Goal: Transaction & Acquisition: Purchase product/service

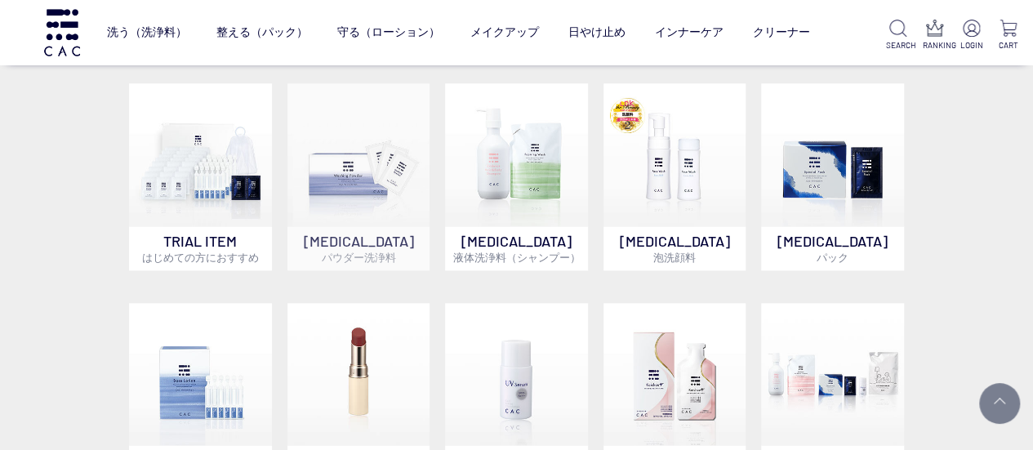
scroll to position [816, 0]
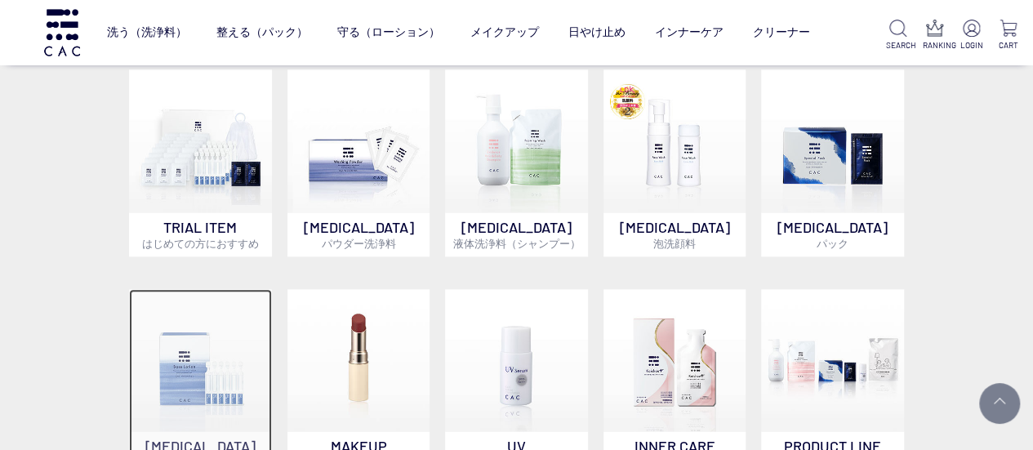
click at [228, 337] on img at bounding box center [200, 360] width 143 height 143
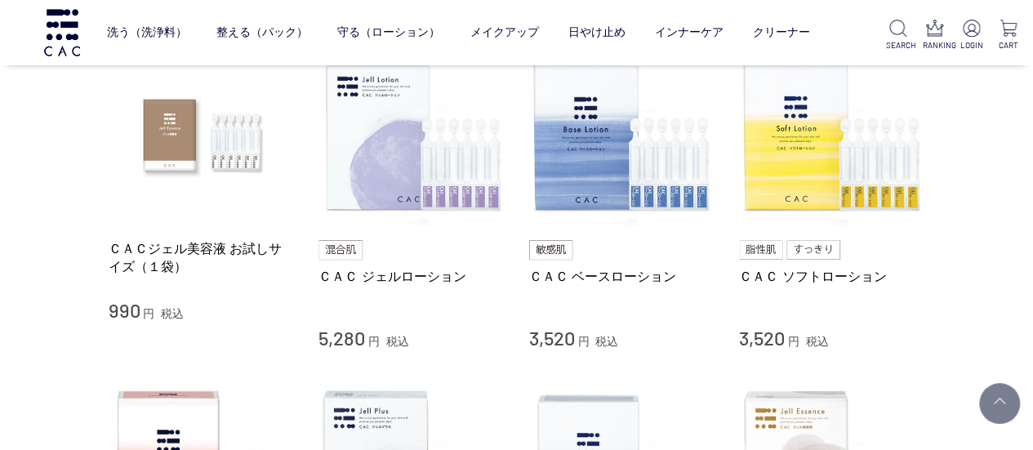
scroll to position [327, 0]
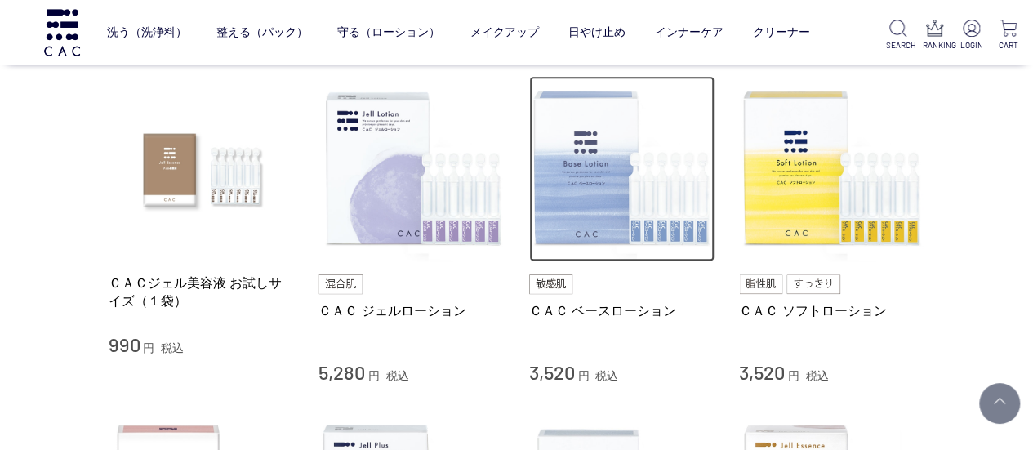
click at [600, 206] on img at bounding box center [622, 169] width 186 height 186
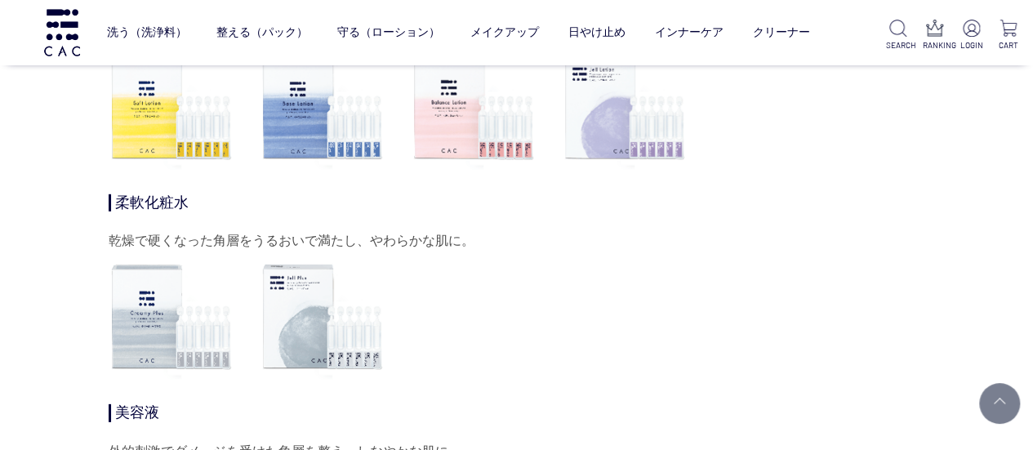
scroll to position [5389, 0]
